Goal: Information Seeking & Learning: Learn about a topic

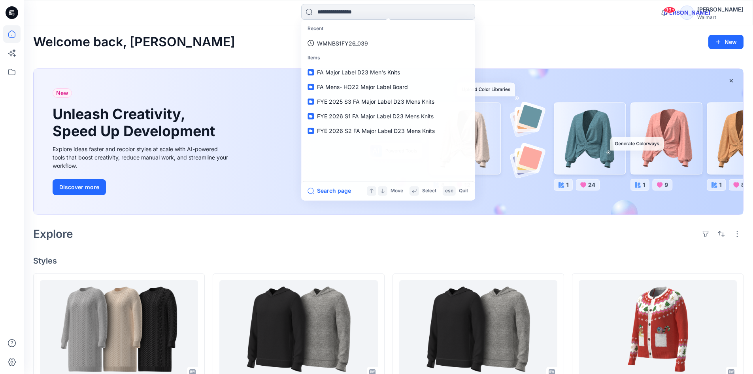
click at [330, 13] on input at bounding box center [388, 12] width 174 height 16
click at [340, 15] on input at bounding box center [388, 12] width 174 height 16
paste input "**********"
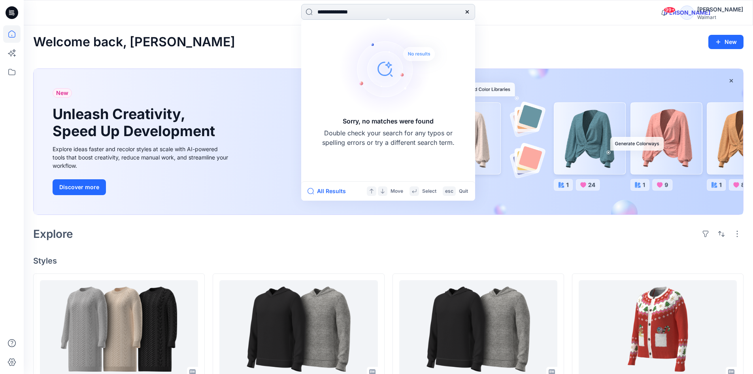
click at [389, 15] on input "**********" at bounding box center [388, 12] width 174 height 16
type input "**********"
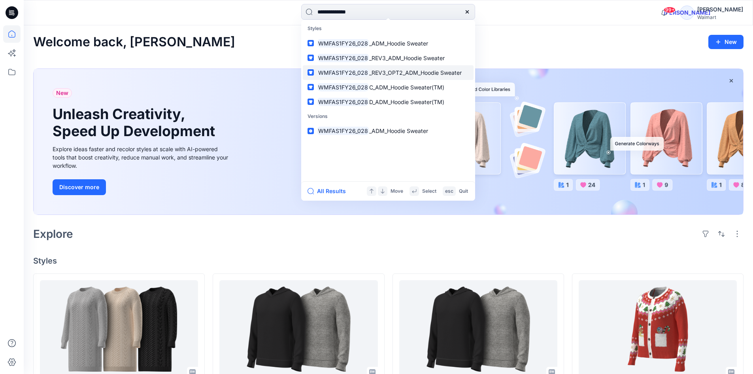
click at [395, 72] on span "_REV3_OPT2_ADM_Hoodie Sweater" at bounding box center [415, 72] width 92 height 7
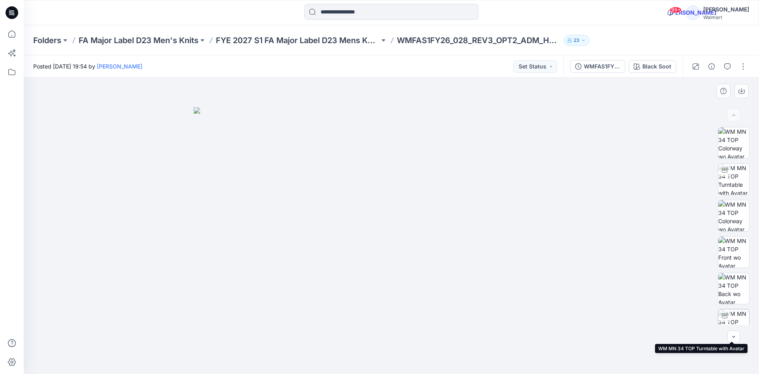
click at [733, 321] on img at bounding box center [733, 324] width 31 height 31
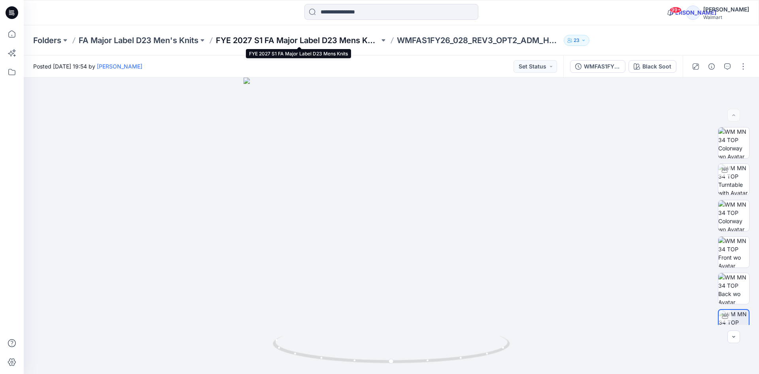
click at [339, 42] on p "FYE 2027 S1 FA Major Label D23 Mens Knits" at bounding box center [298, 40] width 164 height 11
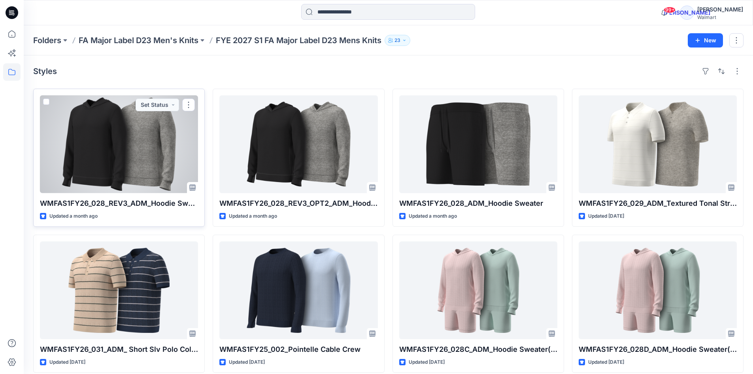
click at [138, 143] on div at bounding box center [119, 144] width 158 height 98
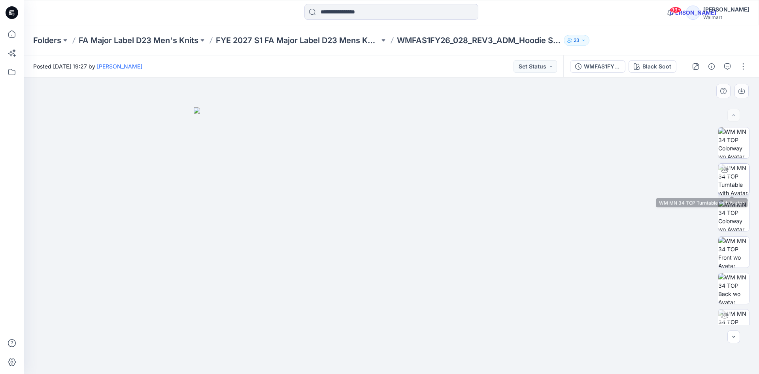
click at [725, 184] on img at bounding box center [733, 179] width 31 height 31
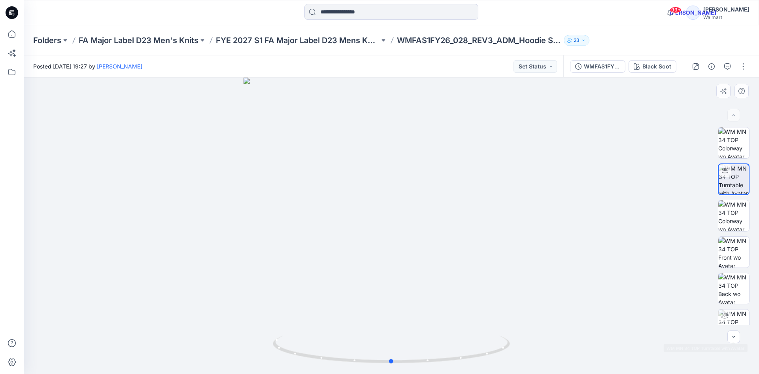
click at [728, 325] on div at bounding box center [391, 225] width 735 height 296
click at [735, 320] on img at bounding box center [733, 324] width 31 height 31
drag, startPoint x: 508, startPoint y: 346, endPoint x: 452, endPoint y: 363, distance: 58.8
click at [452, 363] on icon at bounding box center [392, 350] width 239 height 30
click at [468, 358] on icon at bounding box center [392, 350] width 239 height 30
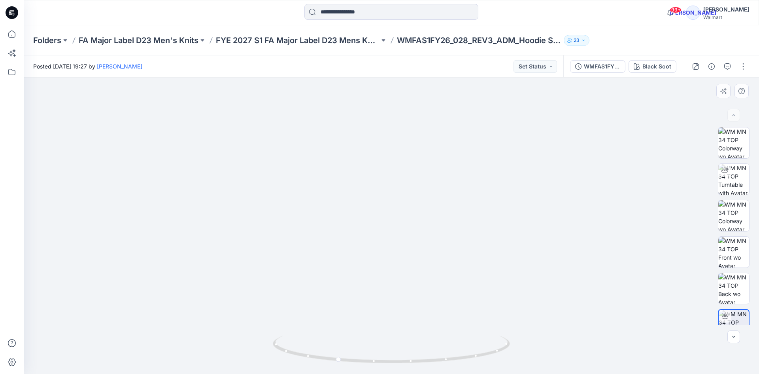
click at [606, 317] on div at bounding box center [391, 225] width 735 height 296
drag, startPoint x: 501, startPoint y: 351, endPoint x: 580, endPoint y: 273, distance: 111.0
click at [455, 362] on icon at bounding box center [392, 350] width 239 height 30
click at [671, 63] on button "Black Soot" at bounding box center [653, 66] width 48 height 13
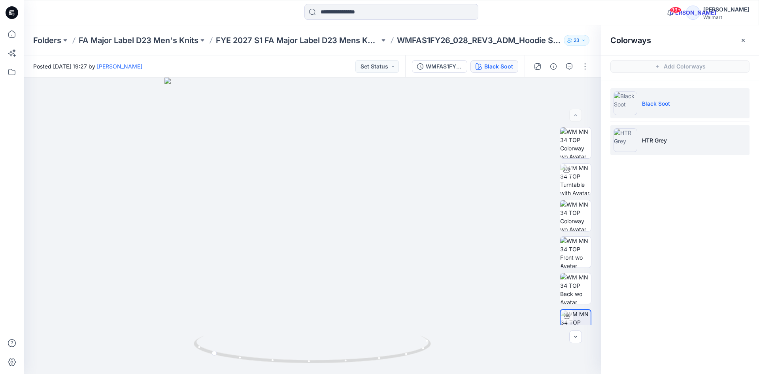
click at [655, 135] on li "HTR Grey" at bounding box center [679, 140] width 139 height 30
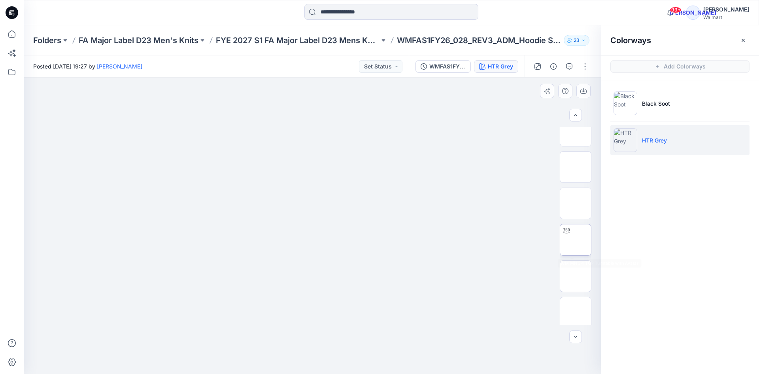
scroll to position [85, 0]
click at [576, 240] on img at bounding box center [576, 240] width 0 height 0
